Goal: Task Accomplishment & Management: Use online tool/utility

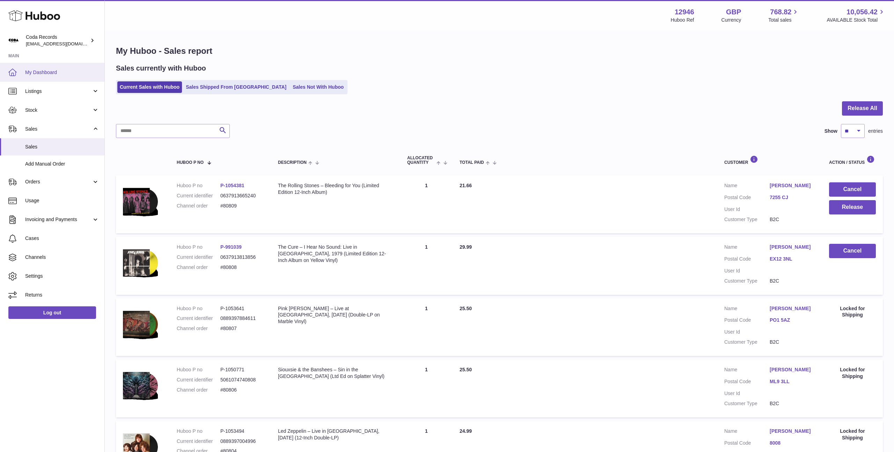
click at [67, 72] on span "My Dashboard" at bounding box center [62, 72] width 74 height 7
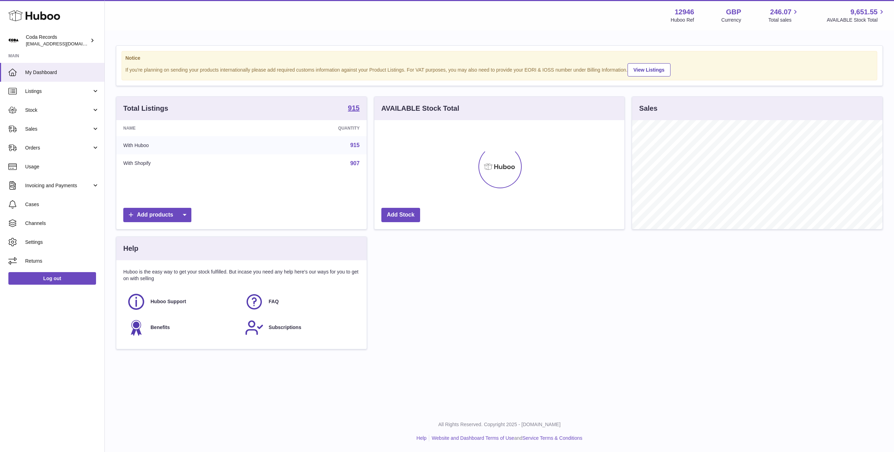
scroll to position [109, 250]
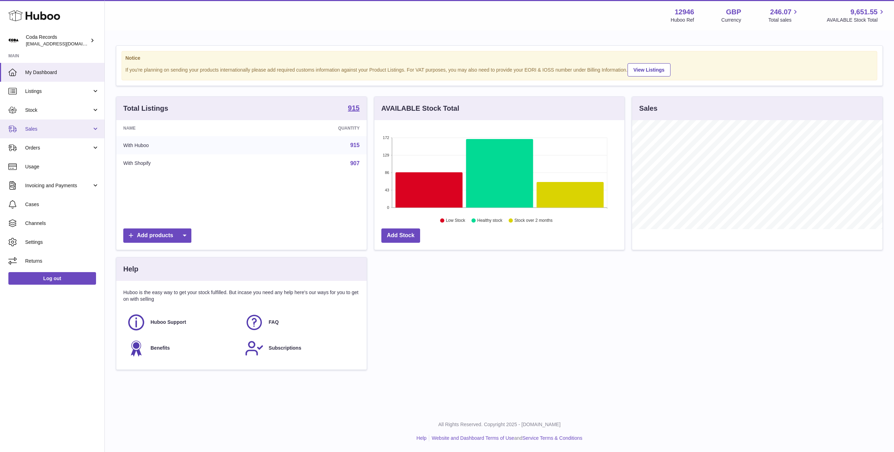
click at [65, 129] on span "Sales" at bounding box center [58, 129] width 67 height 7
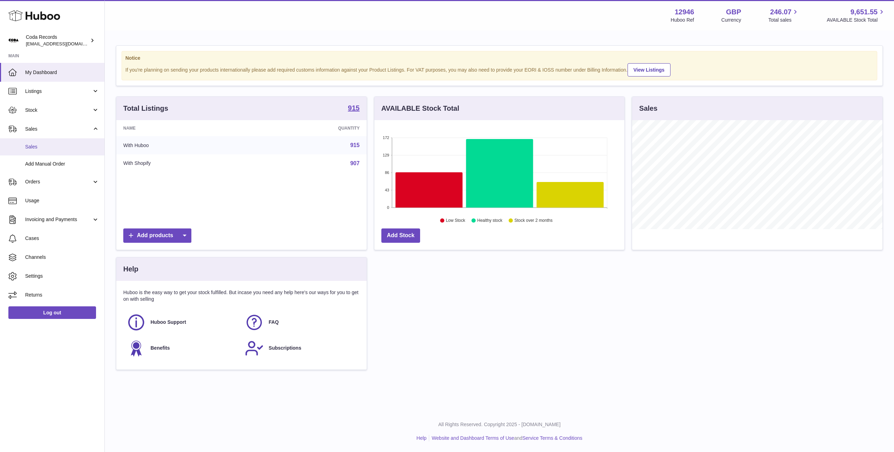
click at [69, 149] on span "Sales" at bounding box center [62, 147] width 74 height 7
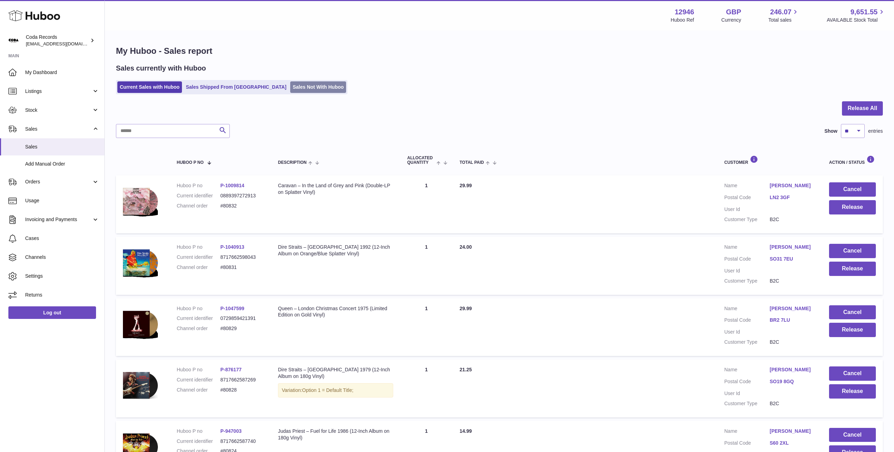
click at [291, 89] on link "Sales Not With Huboo" at bounding box center [318, 87] width 56 height 12
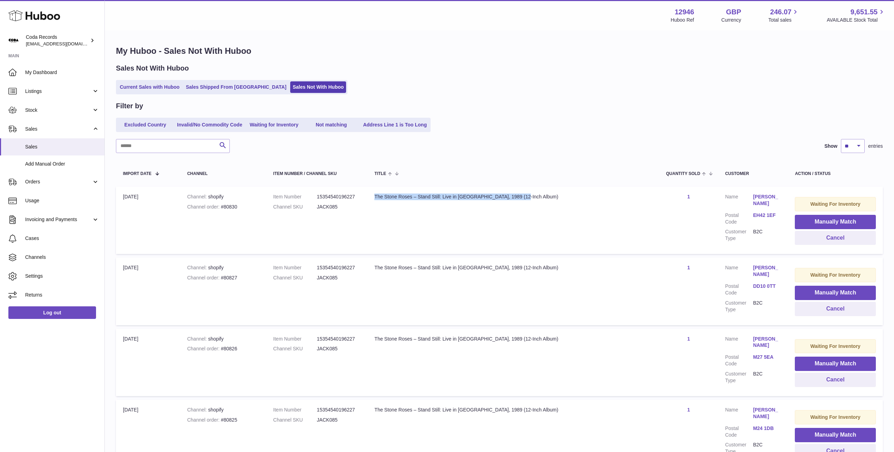
drag, startPoint x: 386, startPoint y: 196, endPoint x: 522, endPoint y: 202, distance: 136.0
click at [535, 200] on td "Title The Stone Roses – Stand Still: Live in Tokyo, 1989 (12-Inch Album)" at bounding box center [513, 220] width 292 height 67
copy div "The Stone Roses – Stand Still: Live in Tokyo, 1989 (12-Inch Album)"
click at [187, 152] on input "text" at bounding box center [173, 146] width 114 height 14
paste input "**********"
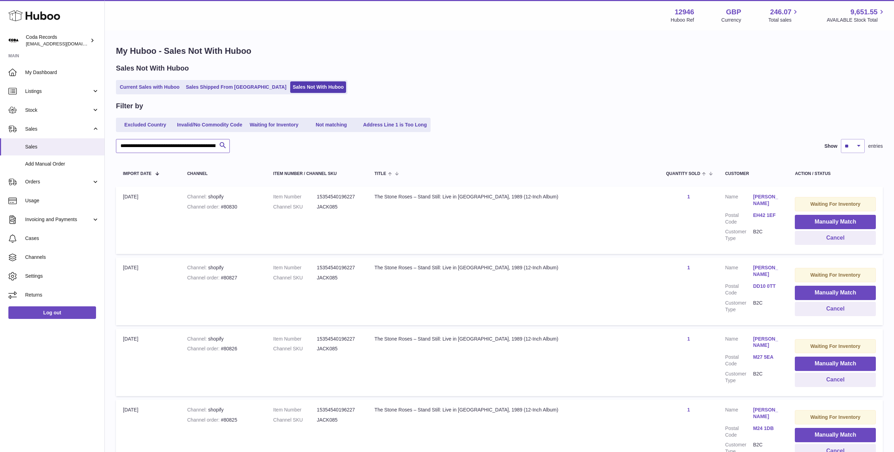
scroll to position [0, 50]
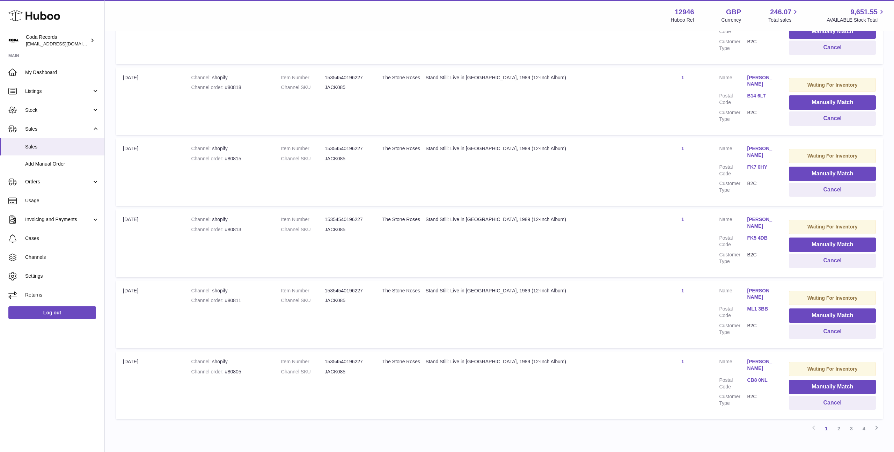
scroll to position [512, 0]
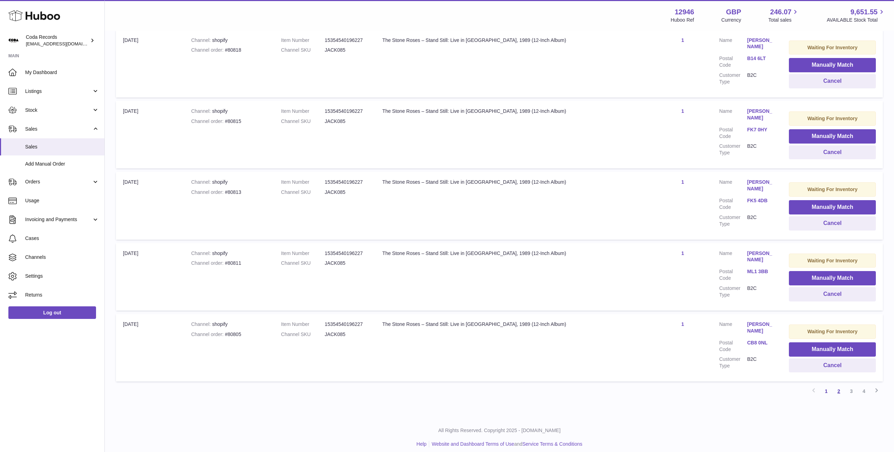
type input "**********"
drag, startPoint x: 840, startPoint y: 386, endPoint x: 834, endPoint y: 385, distance: 6.4
click at [840, 386] on link "2" at bounding box center [839, 391] width 13 height 13
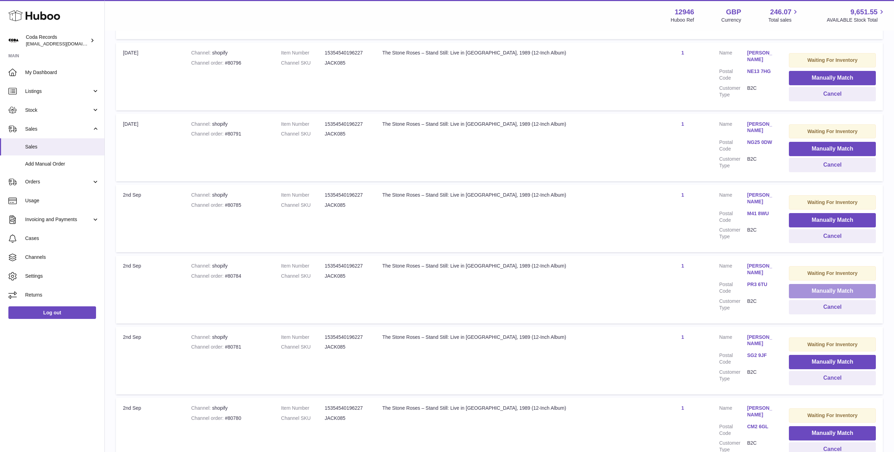
scroll to position [510, 0]
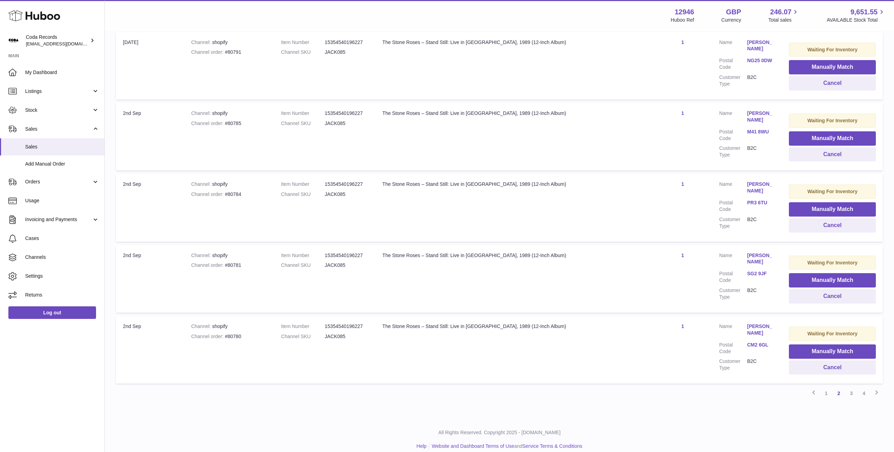
click at [854, 387] on link "3" at bounding box center [851, 393] width 13 height 13
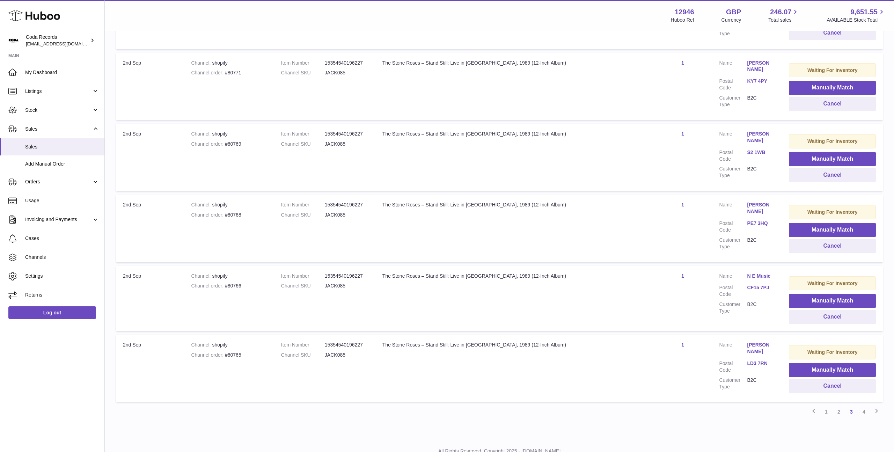
scroll to position [516, 0]
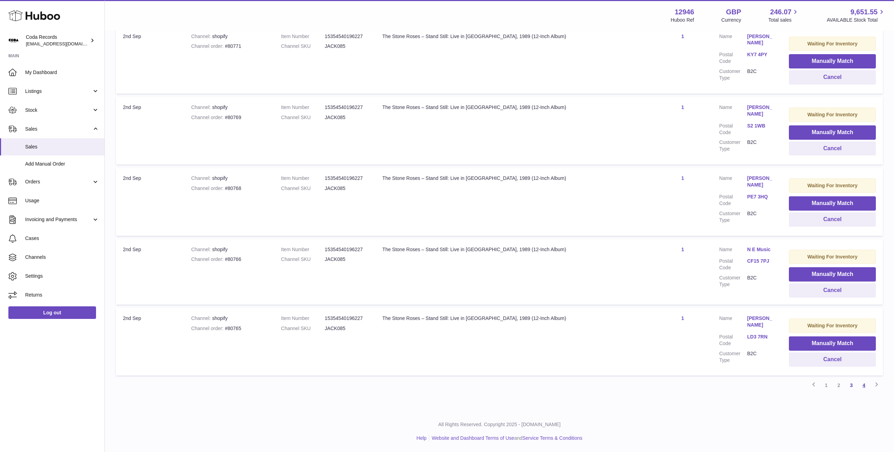
click at [862, 386] on link "4" at bounding box center [864, 385] width 13 height 13
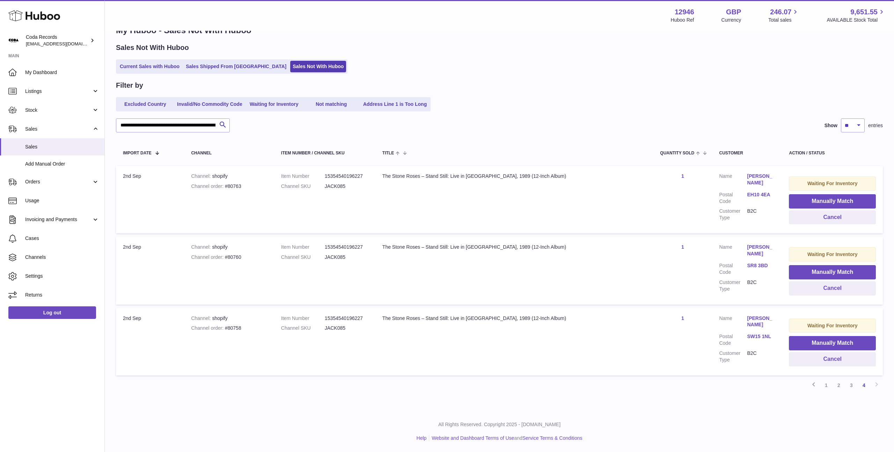
scroll to position [16, 0]
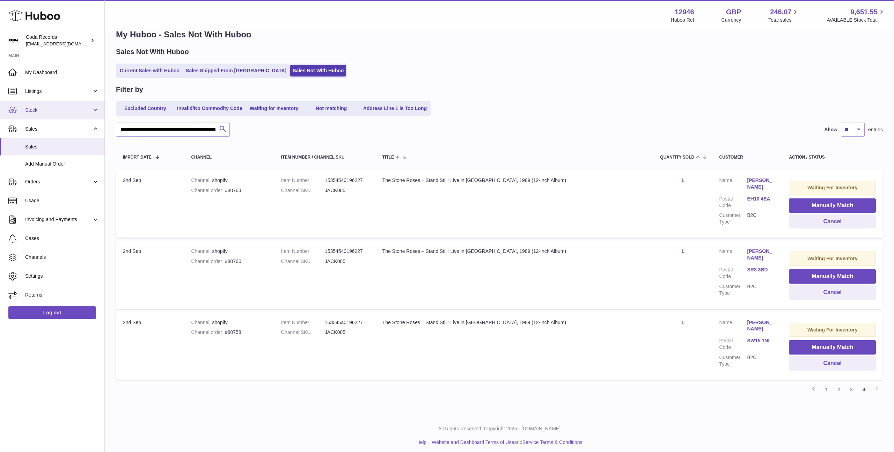
click at [70, 118] on link "Stock" at bounding box center [52, 110] width 104 height 19
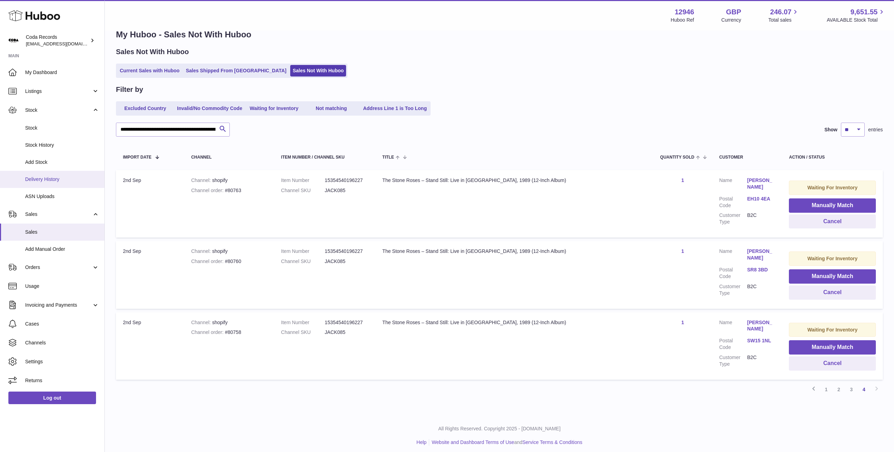
click at [75, 180] on span "Delivery History" at bounding box center [62, 179] width 74 height 7
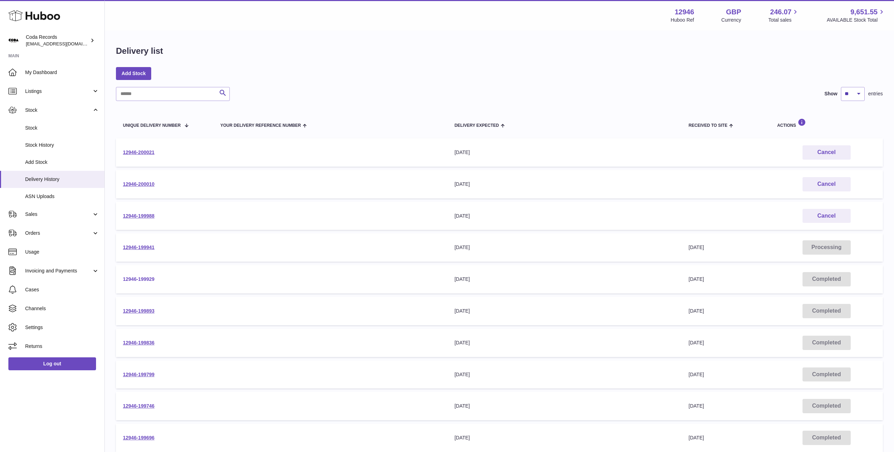
click at [143, 279] on link "12946-199929" at bounding box center [138, 279] width 31 height 6
click at [150, 215] on link "12946-199988" at bounding box center [138, 216] width 31 height 6
click at [147, 152] on link "12946-200021" at bounding box center [138, 152] width 31 height 6
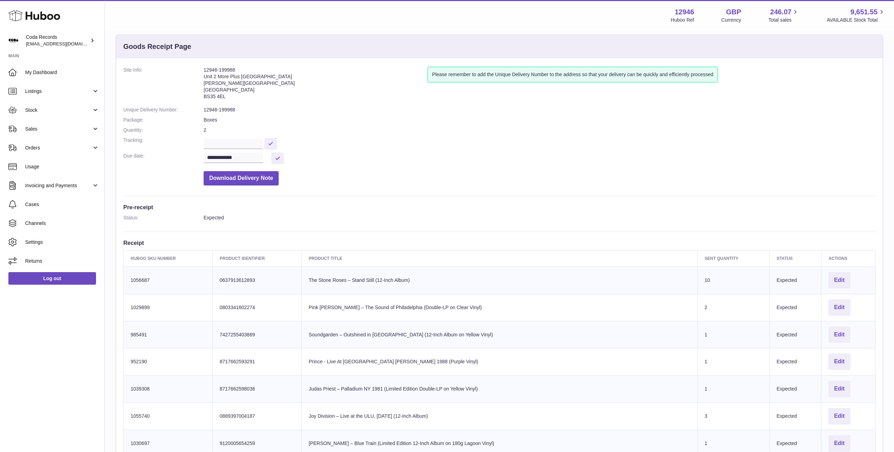
scroll to position [12, 0]
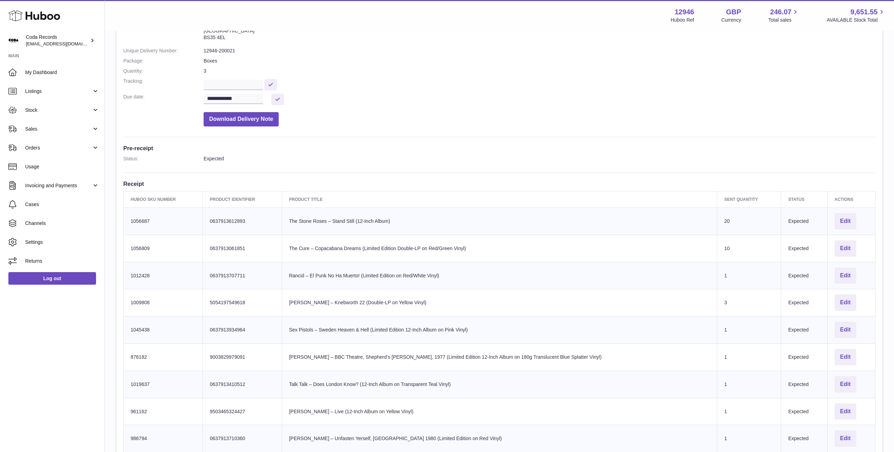
scroll to position [72, 0]
click at [47, 112] on span "Stock" at bounding box center [58, 110] width 67 height 7
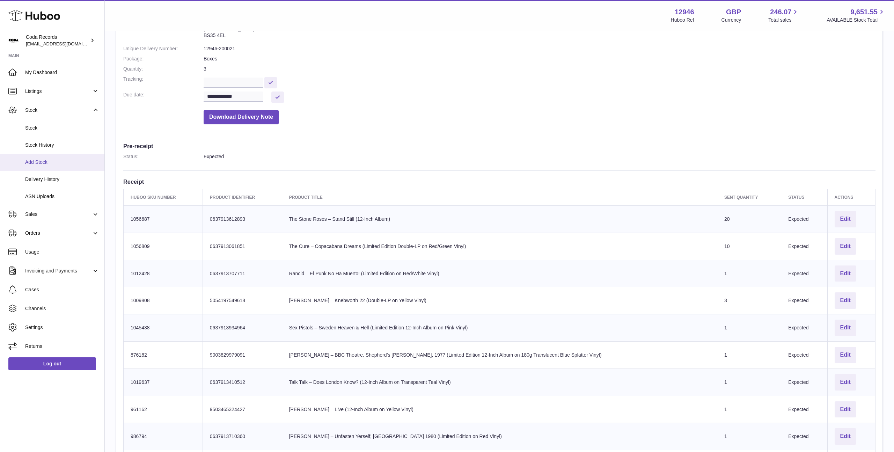
click at [51, 165] on span "Add Stock" at bounding box center [62, 162] width 74 height 7
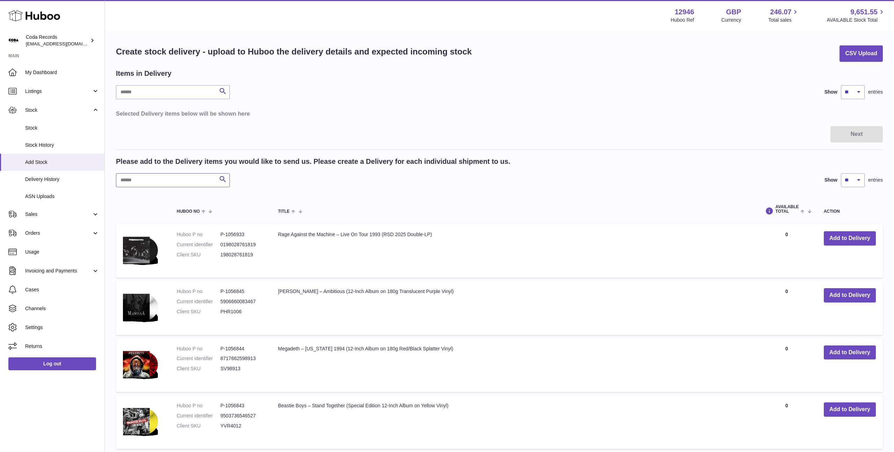
click at [182, 185] on input "text" at bounding box center [173, 180] width 114 height 14
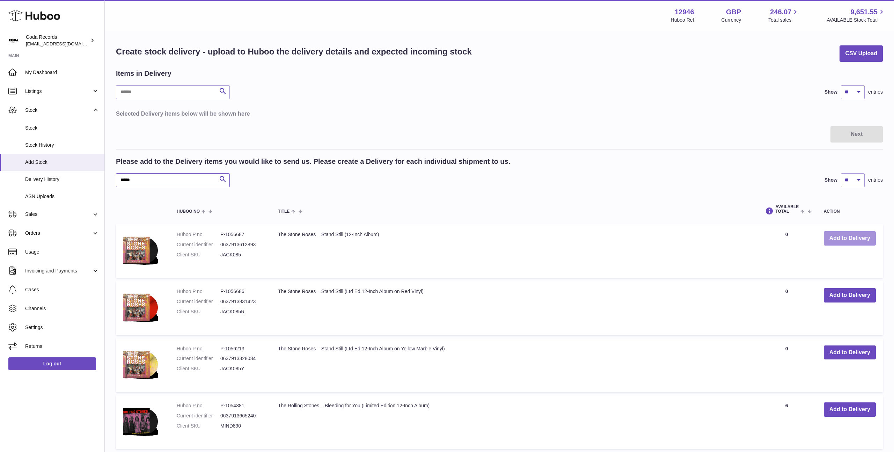
type input "*****"
click at [849, 238] on button "Add to Delivery" at bounding box center [850, 238] width 52 height 14
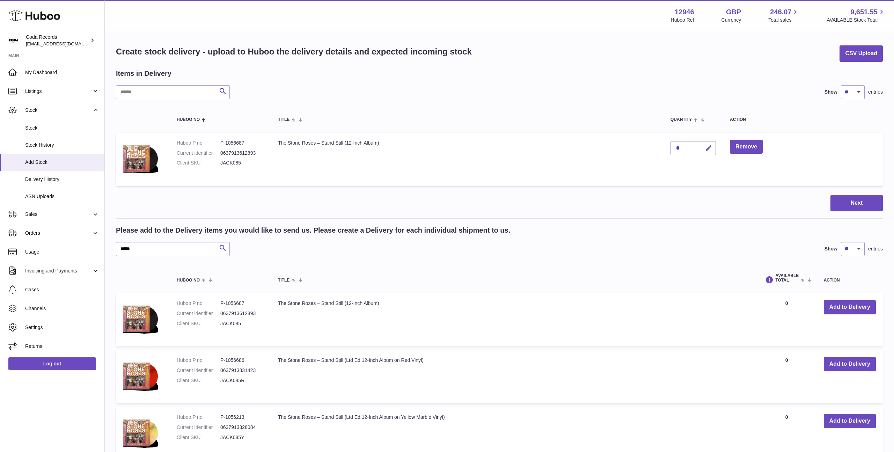
click at [711, 147] on icon "button" at bounding box center [708, 148] width 7 height 7
drag, startPoint x: 681, startPoint y: 147, endPoint x: 667, endPoint y: 147, distance: 14.0
click at [667, 147] on td "*" at bounding box center [693, 159] width 59 height 53
type input "**"
click at [709, 149] on icon "submit" at bounding box center [709, 148] width 6 height 6
